Goal: Transaction & Acquisition: Subscribe to service/newsletter

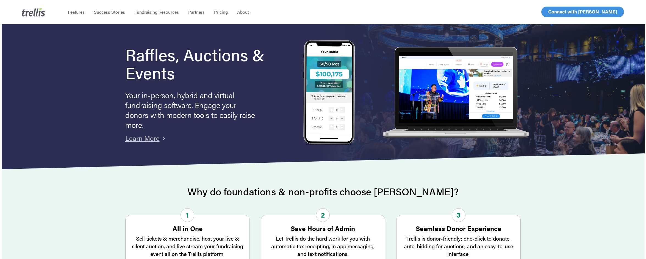
scroll to position [27, 0]
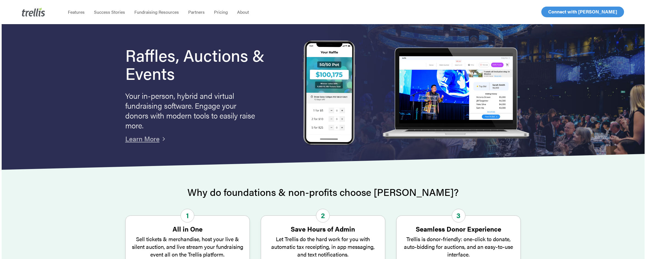
click at [136, 182] on div at bounding box center [323, 252] width 643 height 165
click at [146, 140] on link "Learn More" at bounding box center [142, 138] width 34 height 9
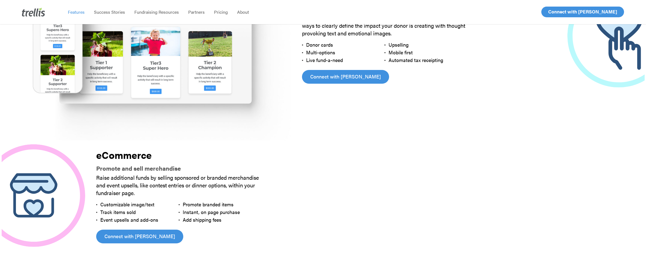
scroll to position [1429, 0]
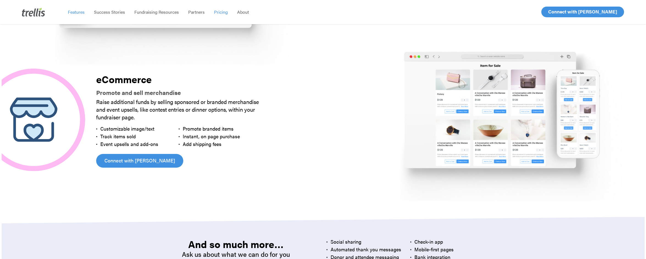
click at [221, 11] on span "Pricing" at bounding box center [221, 12] width 14 height 6
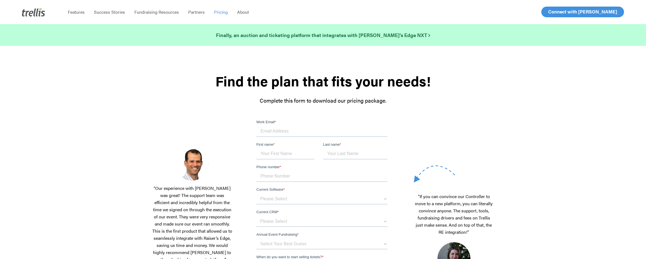
click at [266, 130] on input "Work Email *" at bounding box center [321, 131] width 131 height 11
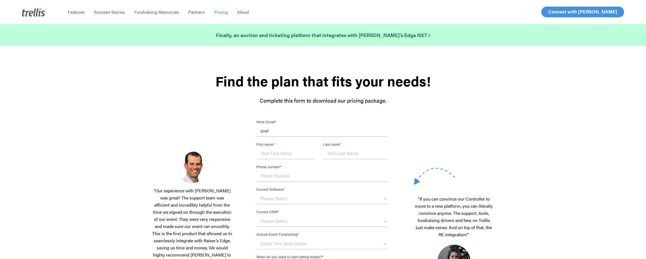
type input "snelson@mygyac.org"
click at [273, 156] on input "First name *" at bounding box center [285, 154] width 58 height 11
type input "Stephanie"
type input "Nelson"
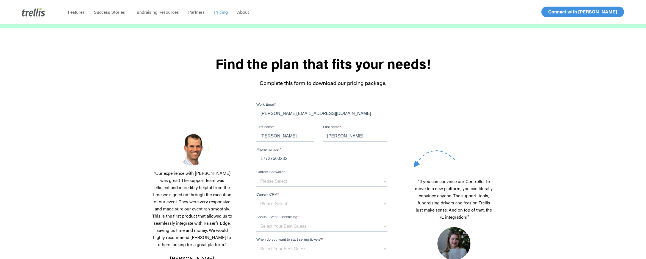
scroll to position [27, 0]
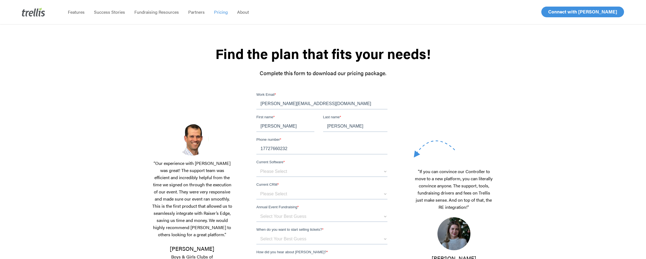
drag, startPoint x: 292, startPoint y: 150, endPoint x: 245, endPoint y: 148, distance: 47.3
click html "Work Email * snelson@mygyac.org First name * Stephanie Last name * Nelson Phone…"
type input "7727941005"
click at [289, 175] on select "Please Select OneCause Givesmart GreaterGiving Givergy Other" at bounding box center [321, 171] width 131 height 11
select select "Other"
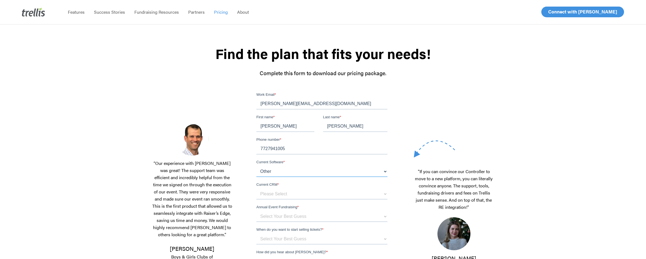
click at [256, 166] on select "Please Select OneCause Givesmart GreaterGiving Givergy Other" at bounding box center [321, 171] width 131 height 11
click at [271, 197] on select "Please Select Blackbaud Raiser's Edge Salesforce Donor Perfect Veracross Virtuo…" at bounding box center [321, 194] width 131 height 11
select select "Blackbaud Raiser's Edge"
click at [256, 189] on select "Please Select Blackbaud Raiser's Edge Salesforce Donor Perfect Veracross Virtuo…" at bounding box center [321, 194] width 131 height 11
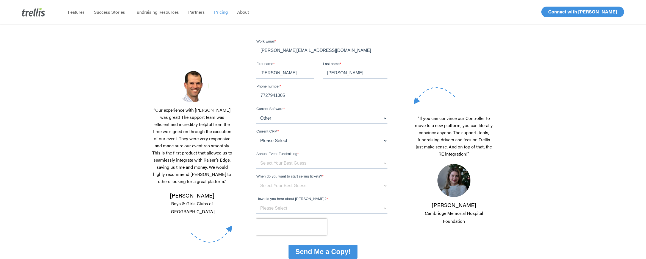
scroll to position [82, 0]
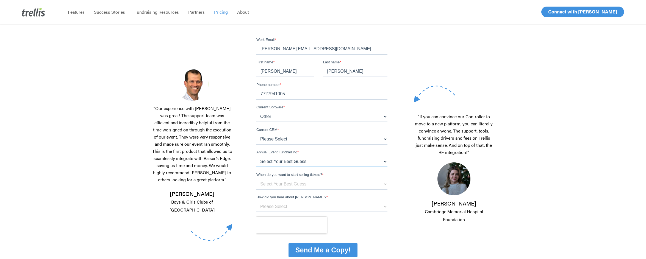
click at [262, 165] on select "Select Your Best Guess below $150k per year $150k - $500k $500k+" at bounding box center [321, 161] width 131 height 11
select select "below $150k per year"
click at [256, 156] on select "Select Your Best Guess below $150k per year $150k - $500k $500k+" at bounding box center [321, 161] width 131 height 11
click at [267, 186] on select "Select Your Best Guess Unsure 1 - 3 months 3 - 6 months 6 months + Immediately" at bounding box center [321, 184] width 131 height 11
select select "1 - 3 months"
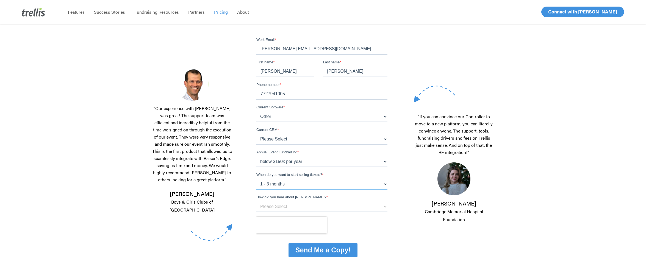
click at [256, 179] on select "Select Your Best Guess Unsure 1 - 3 months 3 - 6 months 6 months + Immediately" at bounding box center [321, 184] width 131 height 11
click at [276, 206] on select "Please Select Referral From a Friend Attended an Event that Used Trellis Blackb…" at bounding box center [321, 206] width 131 height 11
click at [256, 201] on select "Please Select Referral From a Friend Attended an Event that Used Trellis Blackb…" at bounding box center [321, 206] width 131 height 11
click at [274, 203] on select "Please Select Referral From a Friend Attended an Event that Used Trellis Blackb…" at bounding box center [321, 206] width 131 height 11
select select "Blackbaud Marketplace"
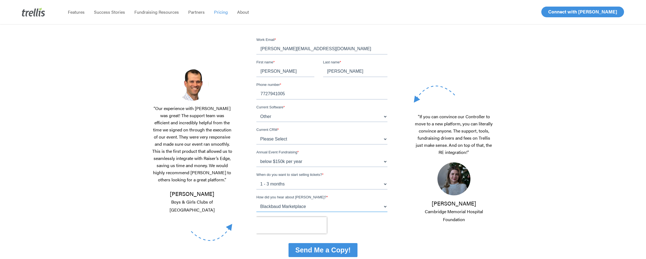
click at [256, 201] on select "Please Select Referral From a Friend Attended an Event that Used Trellis Blackb…" at bounding box center [321, 206] width 131 height 11
click at [373, 230] on div at bounding box center [322, 225] width 133 height 16
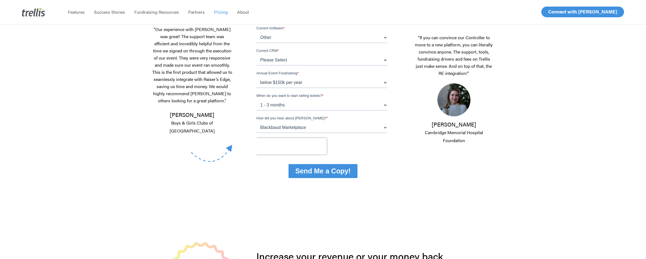
scroll to position [165, 0]
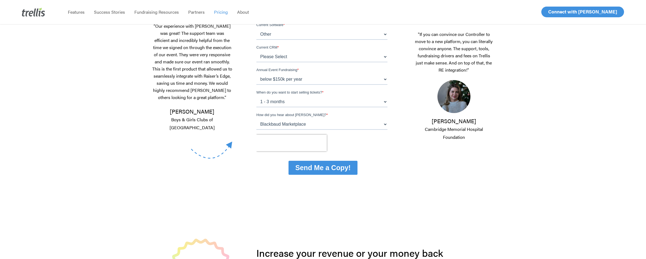
click at [318, 172] on input "Send Me a Copy!" at bounding box center [323, 168] width 69 height 14
